Goal: Information Seeking & Learning: Learn about a topic

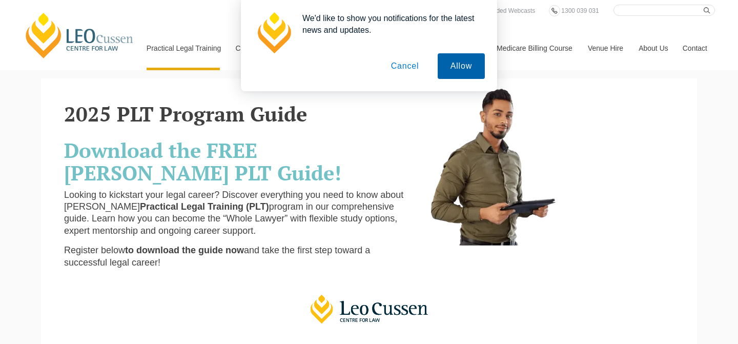
click at [460, 65] on button "Allow" at bounding box center [461, 66] width 47 height 26
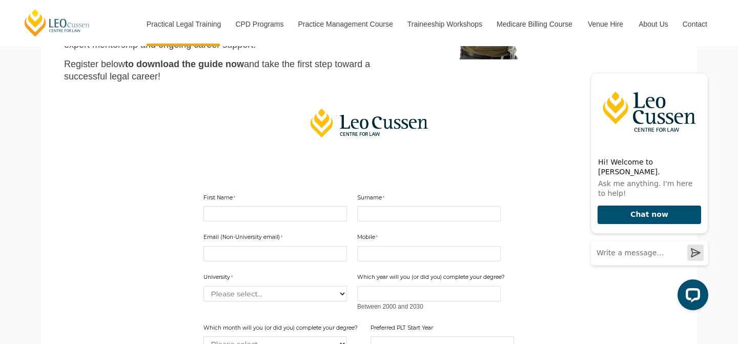
scroll to position [188, 0]
